Goal: Check status: Check status

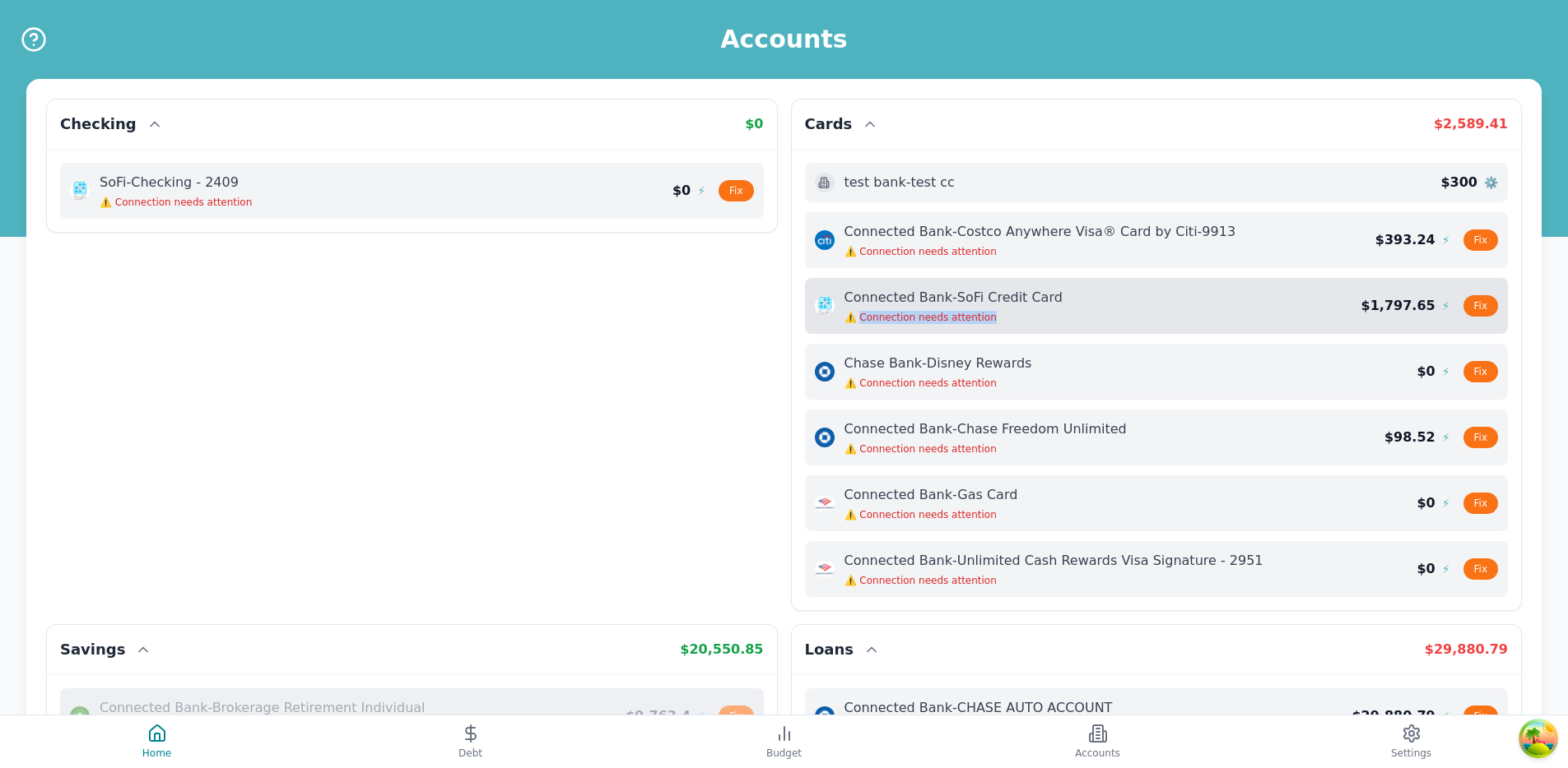
drag, startPoint x: 858, startPoint y: 318, endPoint x: 988, endPoint y: 322, distance: 130.1
click at [988, 322] on span "⚠️ Connection needs attention" at bounding box center [953, 318] width 218 height 13
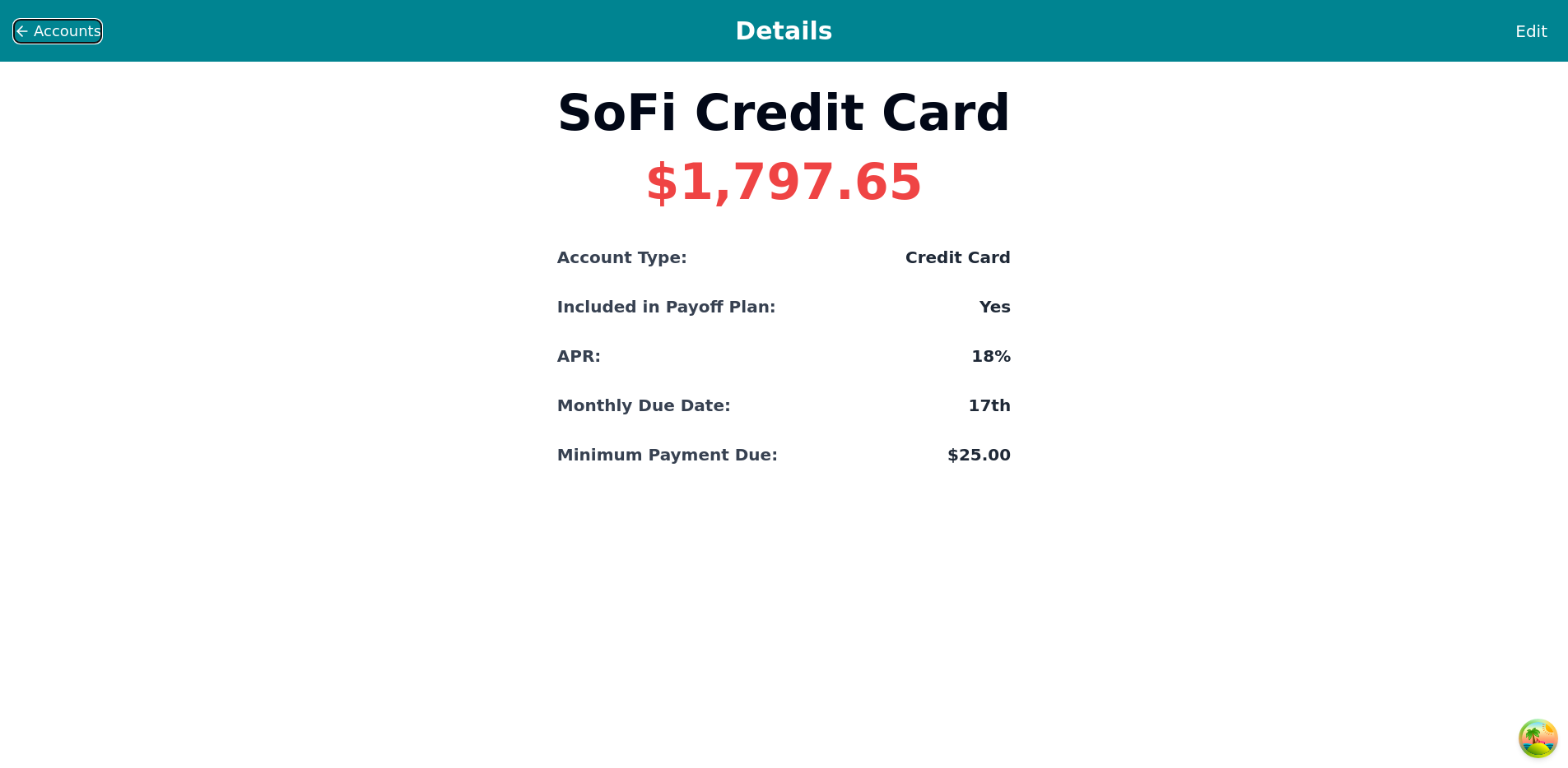
click at [23, 35] on icon at bounding box center [23, 31] width 17 height 17
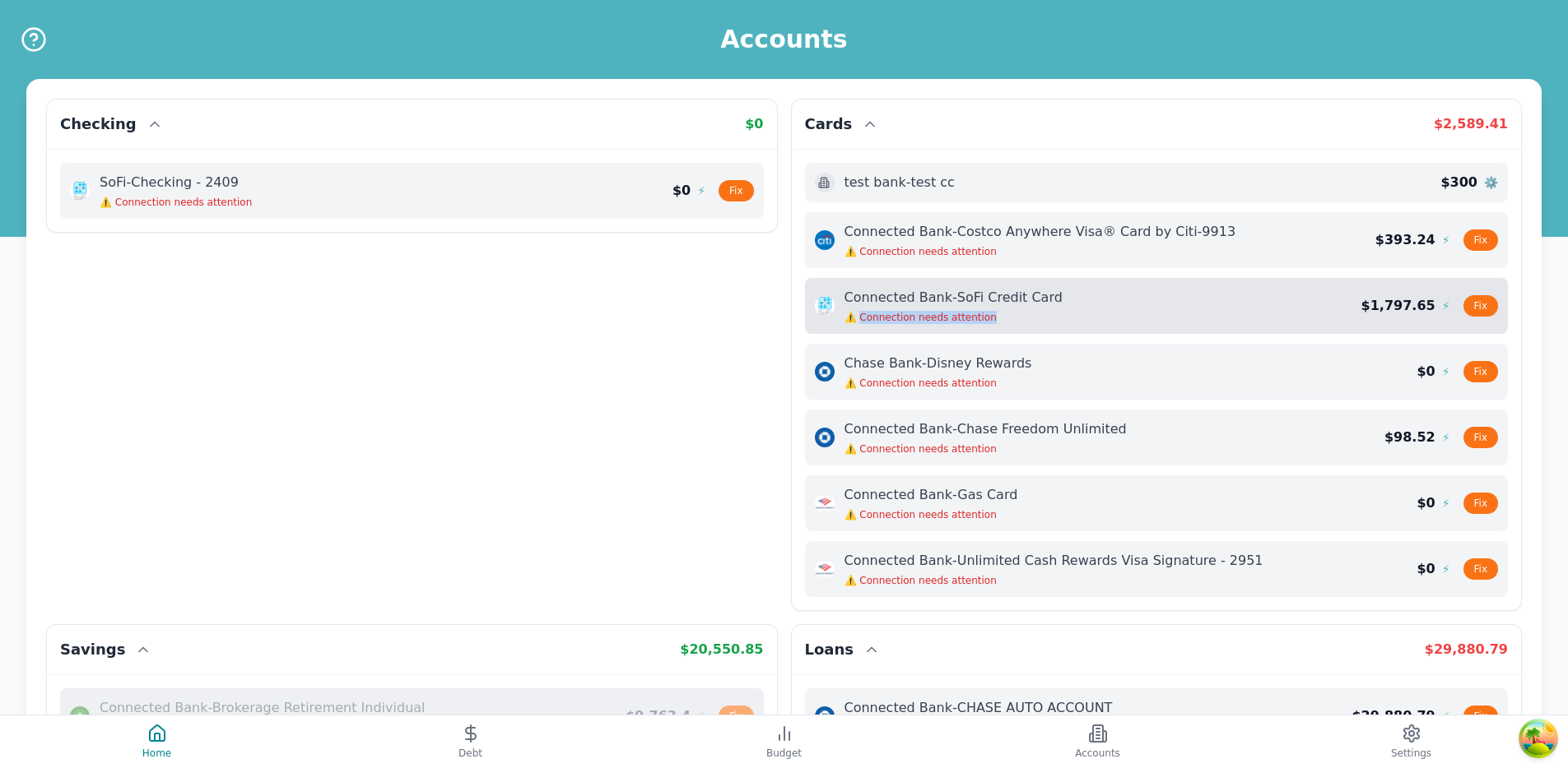
copy span "Connection needs attention"
drag, startPoint x: 1006, startPoint y: 320, endPoint x: 858, endPoint y: 318, distance: 148.0
click at [858, 318] on span "⚠️ Connection needs attention" at bounding box center [953, 318] width 218 height 13
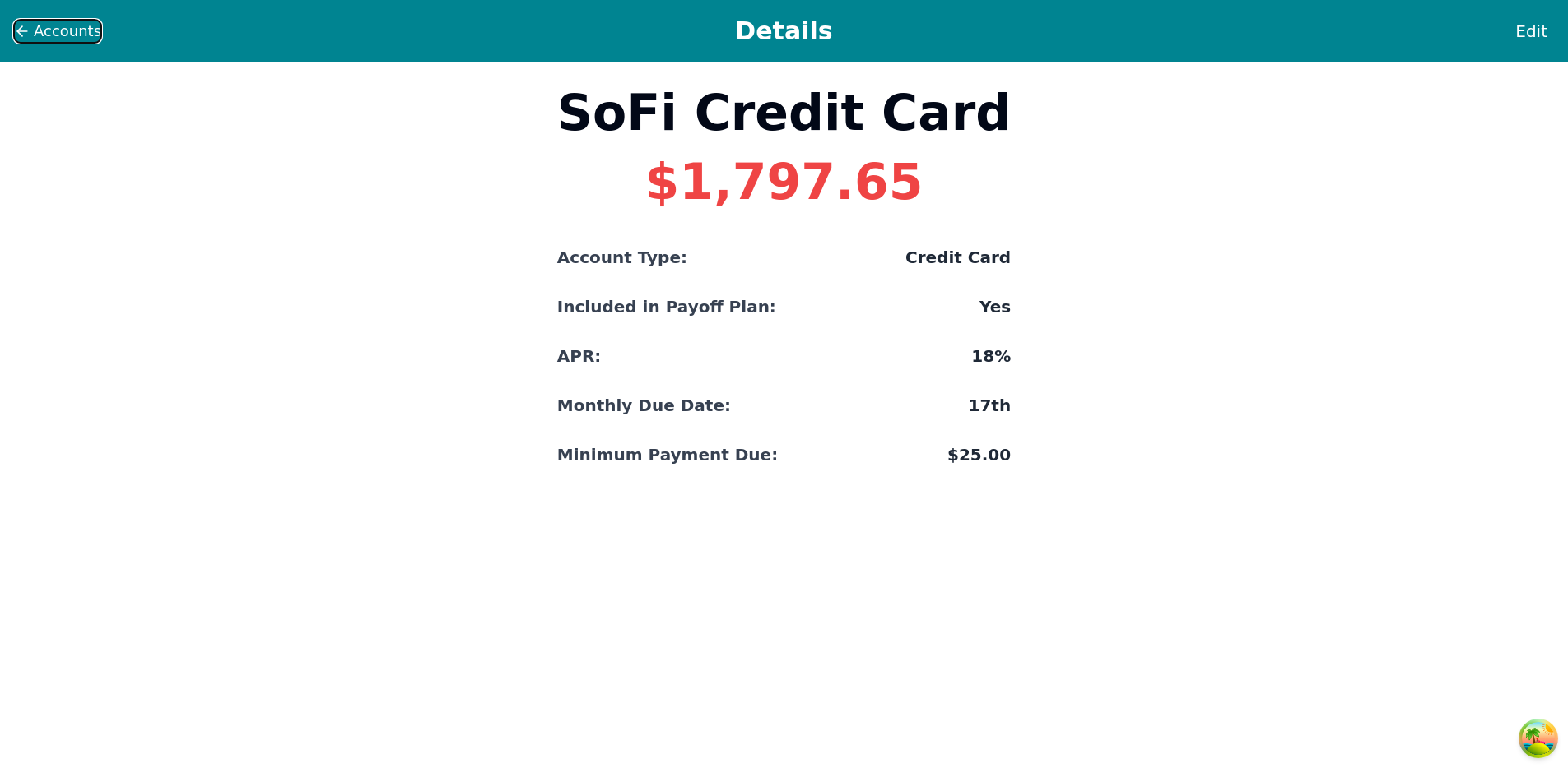
click at [79, 33] on span "Accounts" at bounding box center [67, 31] width 67 height 23
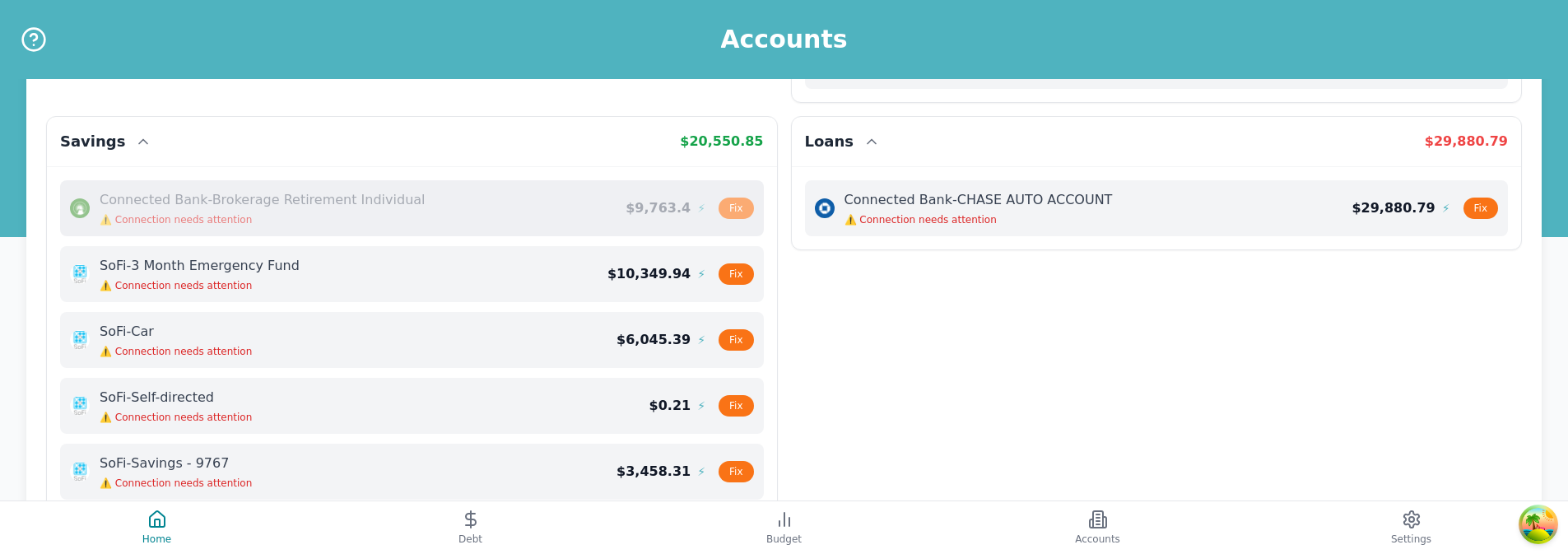
scroll to position [510, 0]
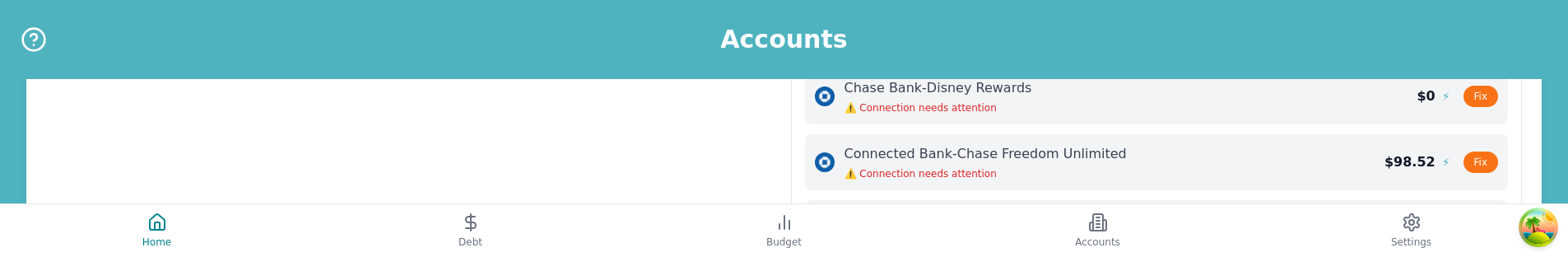
scroll to position [308, 0]
